Goal: Task Accomplishment & Management: Manage account settings

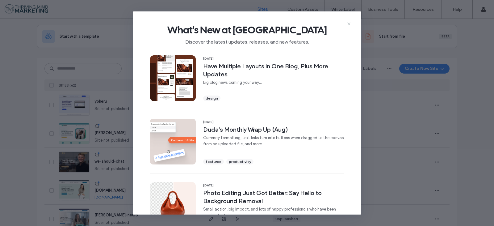
click at [348, 25] on icon at bounding box center [348, 23] width 5 height 5
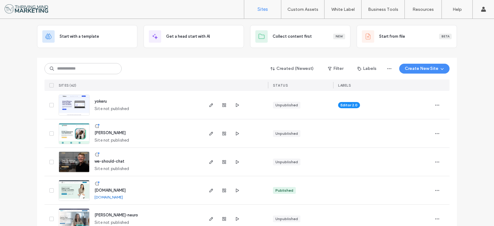
click at [121, 133] on span "domenique-edwards" at bounding box center [109, 132] width 31 height 5
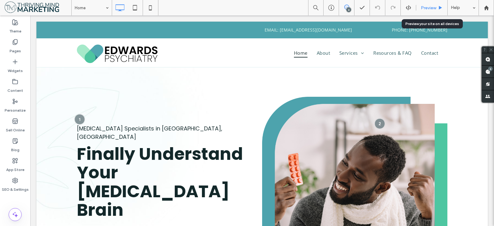
click at [438, 8] on icon at bounding box center [440, 8] width 5 height 5
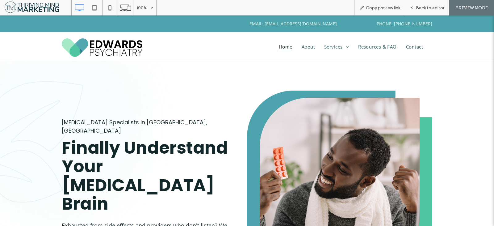
click at [453, 80] on div "ADHD Specialists in Seattle, WA Finally Understand Your ADHD Brain Exhausted fr…" at bounding box center [247, 183] width 494 height 244
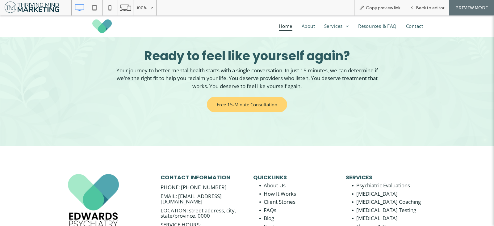
scroll to position [1937, 0]
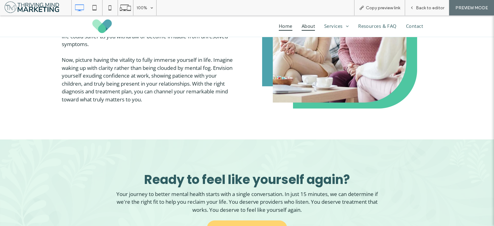
click at [302, 25] on span "About" at bounding box center [307, 26] width 13 height 9
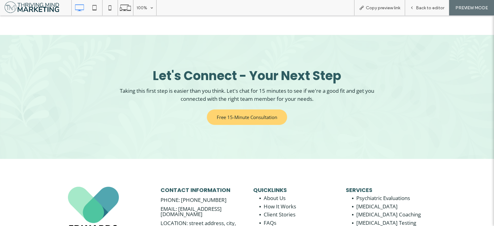
scroll to position [1122, 0]
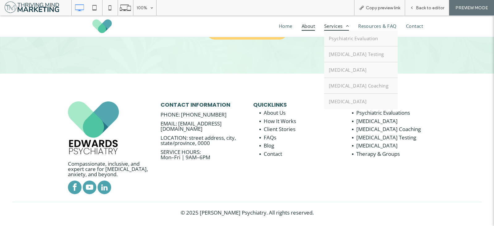
click at [324, 24] on span "Services" at bounding box center [336, 26] width 25 height 9
click at [334, 38] on span "Psychiatric Evaluation" at bounding box center [353, 38] width 49 height 6
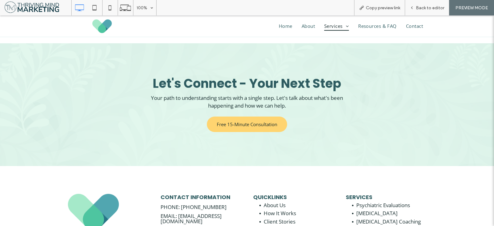
scroll to position [1986, 0]
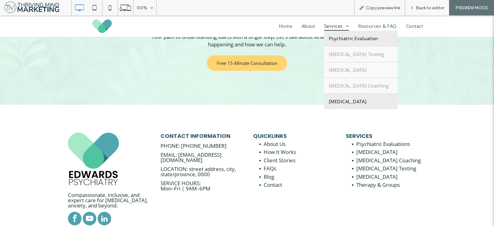
click at [340, 100] on span "[MEDICAL_DATA]" at bounding box center [348, 101] width 38 height 6
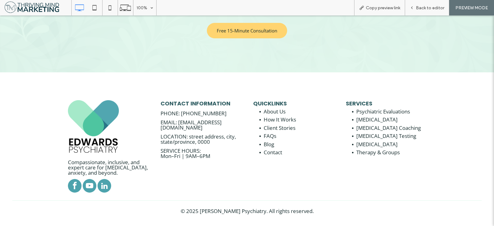
scroll to position [2075, 0]
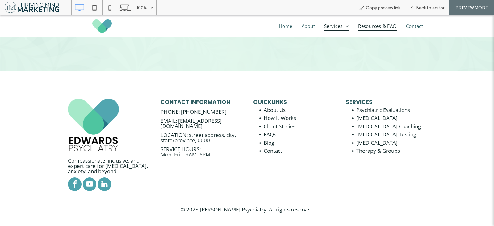
click at [362, 27] on span "Resources & FAQ" at bounding box center [377, 26] width 39 height 9
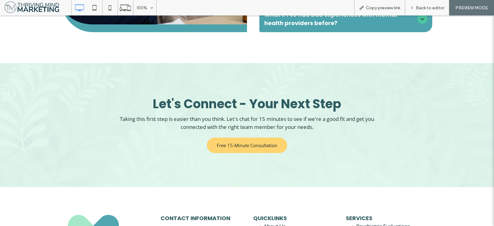
scroll to position [710, 0]
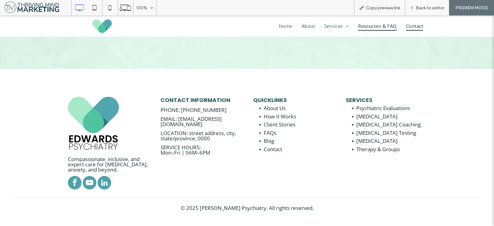
click at [411, 24] on span "Contact" at bounding box center [414, 26] width 17 height 9
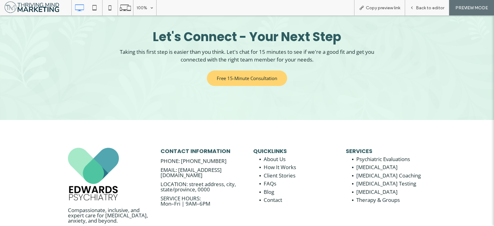
scroll to position [791, 0]
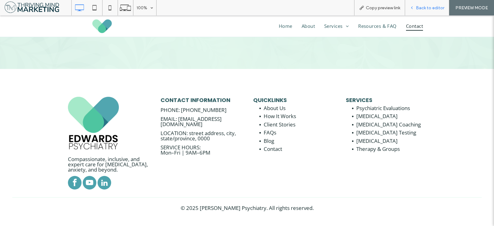
drag, startPoint x: 429, startPoint y: 9, endPoint x: 324, endPoint y: 62, distance: 117.8
click at [429, 9] on span "Back to editor" at bounding box center [430, 7] width 28 height 5
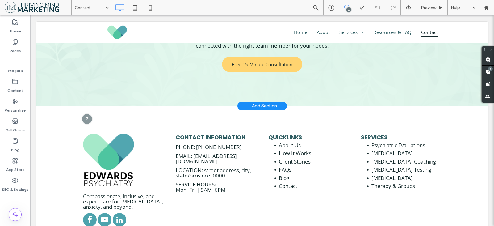
scroll to position [699, 0]
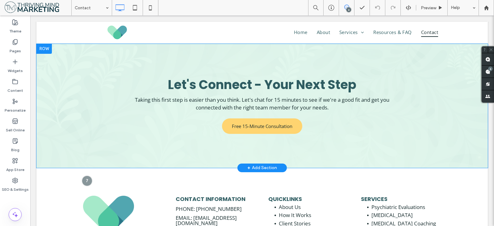
click at [230, 61] on div "Let's Connect - Your Next Step Taking this first step is easier than you think.…" at bounding box center [261, 106] width 451 height 124
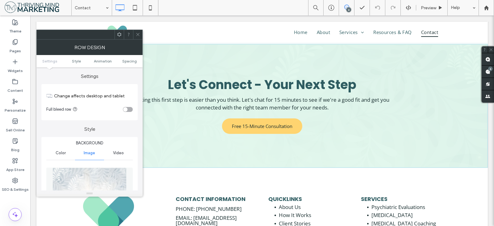
click at [82, 177] on img at bounding box center [89, 188] width 74 height 43
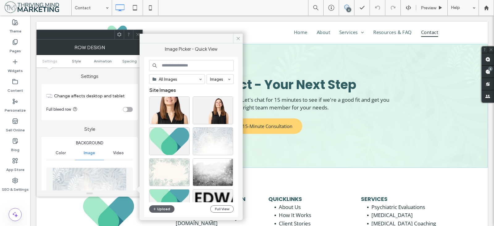
click at [137, 36] on icon at bounding box center [137, 34] width 5 height 5
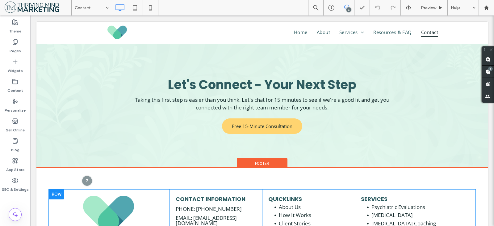
scroll to position [804, 0]
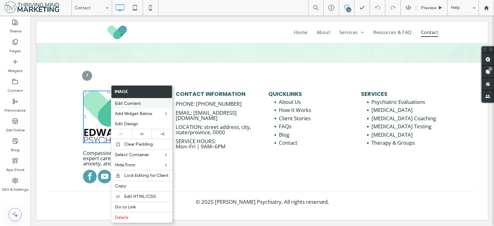
click at [121, 104] on span "Edit Content" at bounding box center [128, 103] width 26 height 5
